Goal: Find specific page/section: Find specific page/section

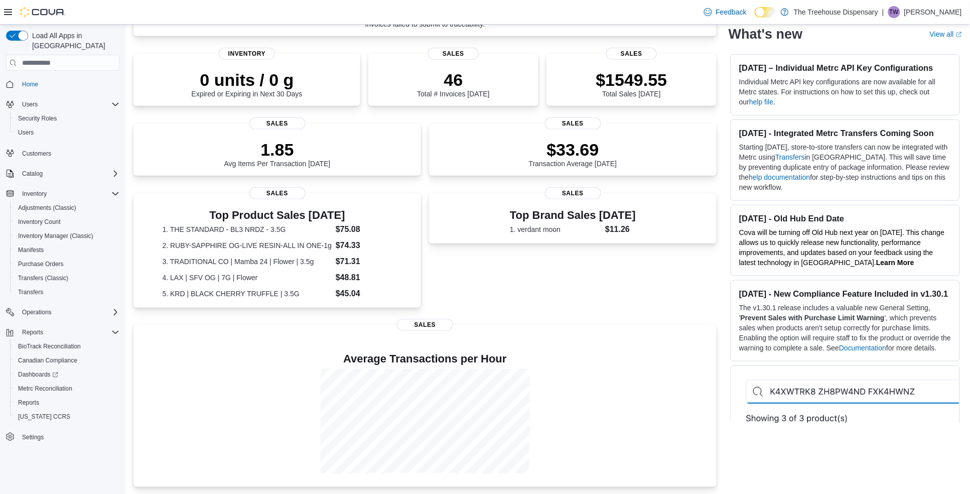
scroll to position [118, 0]
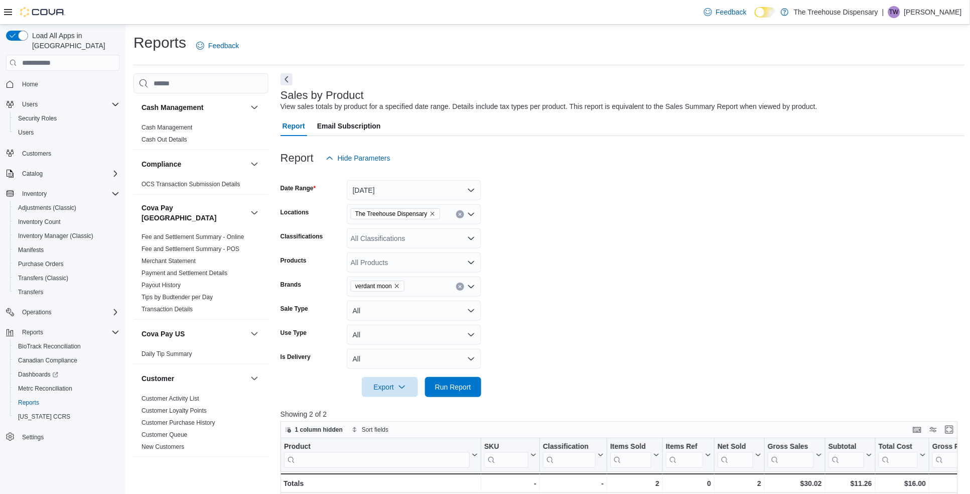
click at [28, 82] on div "Home" at bounding box center [62, 84] width 113 height 19
click at [28, 79] on span "Home" at bounding box center [30, 84] width 16 height 12
